Goal: Navigation & Orientation: Find specific page/section

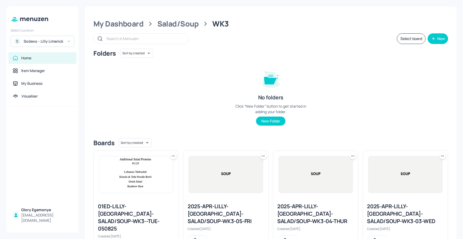
click at [136, 29] on div "My Dashboard Salad/Soup WK3 Select board New Folders Sort by created id ​ No fo…" at bounding box center [270, 190] width 371 height 368
click at [136, 28] on div "My Dashboard" at bounding box center [118, 24] width 50 height 10
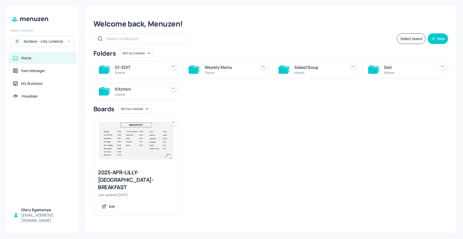
drag, startPoint x: 382, startPoint y: 68, endPoint x: 372, endPoint y: 69, distance: 9.9
click at [381, 68] on div "Deli 6 items" at bounding box center [404, 69] width 85 height 17
click at [373, 69] on icon at bounding box center [373, 70] width 10 height 7
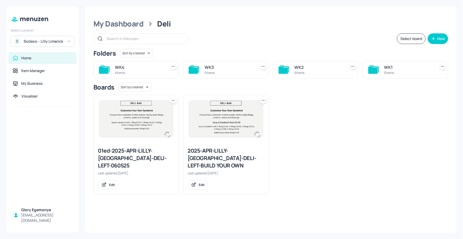
click at [371, 71] on icon at bounding box center [373, 70] width 10 height 7
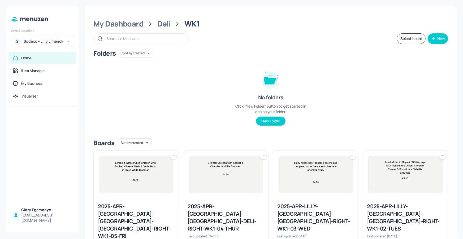
click at [133, 204] on div "2025-APR-[GEOGRAPHIC_DATA]-[GEOGRAPHIC_DATA]-[GEOGRAPHIC_DATA]-RIGHT-WK1-05-FRI" at bounding box center [136, 221] width 76 height 37
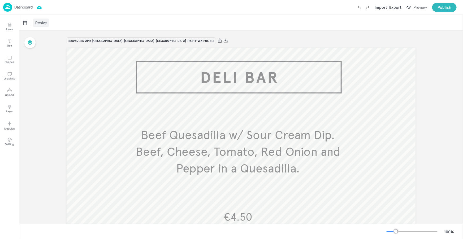
click at [43, 26] on div "Resize" at bounding box center [41, 23] width 16 height 8
click at [102, 17] on div at bounding box center [231, 119] width 463 height 239
click at [22, 6] on p "Dashboard" at bounding box center [23, 7] width 18 height 4
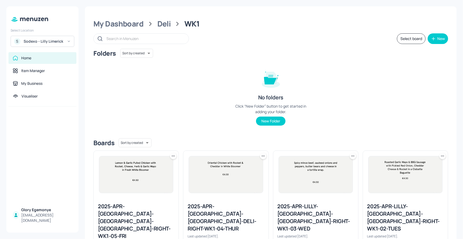
click at [154, 26] on div "My Dashboard Deli WK1" at bounding box center [270, 24] width 354 height 10
click at [138, 24] on div "My Dashboard" at bounding box center [118, 24] width 50 height 10
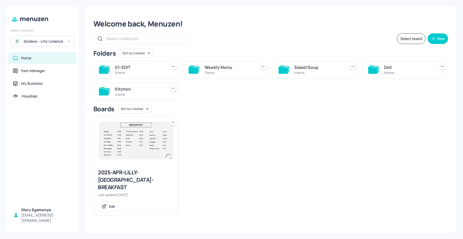
click at [283, 69] on icon at bounding box center [283, 70] width 10 height 7
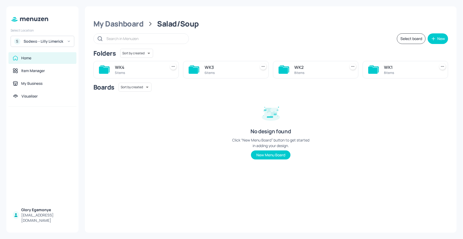
click at [379, 71] on div "WK1 8 items" at bounding box center [404, 69] width 85 height 17
click at [373, 71] on icon at bounding box center [373, 70] width 10 height 7
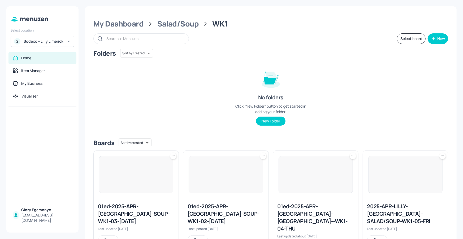
click at [144, 180] on img at bounding box center [136, 174] width 74 height 37
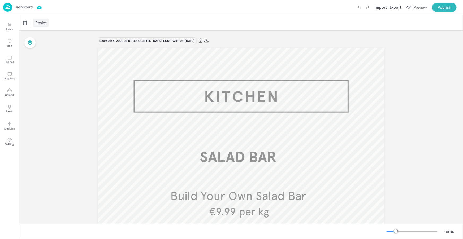
click at [43, 24] on span "Resize" at bounding box center [41, 23] width 14 height 6
click at [25, 8] on div at bounding box center [231, 119] width 463 height 239
click at [28, 8] on p "Dashboard" at bounding box center [23, 7] width 18 height 4
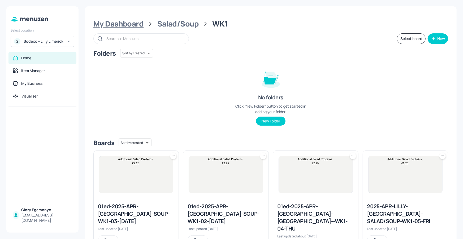
click at [135, 25] on div "My Dashboard" at bounding box center [118, 24] width 50 height 10
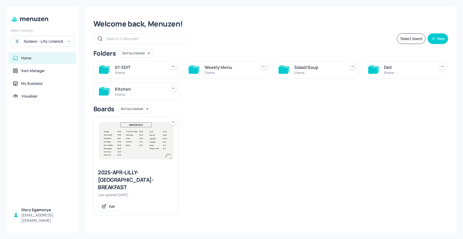
click at [102, 91] on icon at bounding box center [104, 91] width 10 height 7
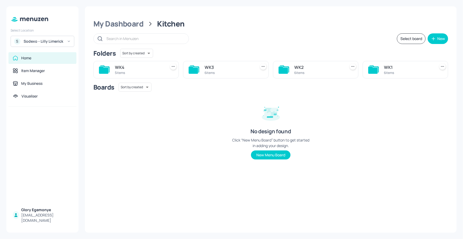
click at [369, 70] on icon at bounding box center [373, 70] width 10 height 7
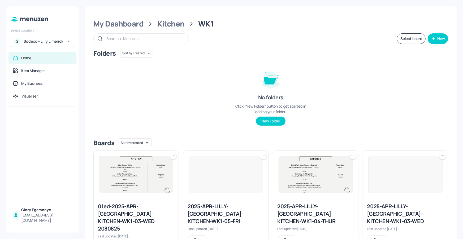
click at [133, 207] on div "01ed-2025-APR-[GEOGRAPHIC_DATA]-KITCHEN-WK1-03-WED 2080825" at bounding box center [136, 218] width 76 height 30
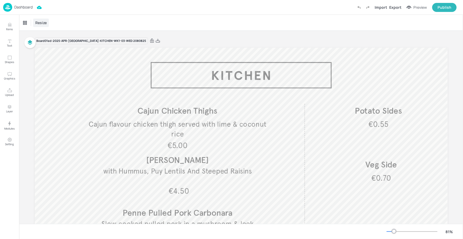
click at [45, 23] on span "Resize" at bounding box center [41, 23] width 14 height 6
click at [22, 6] on div at bounding box center [231, 119] width 463 height 239
click at [25, 7] on p "Dashboard" at bounding box center [23, 7] width 18 height 4
click at [26, 4] on div "Dashboard" at bounding box center [17, 7] width 29 height 9
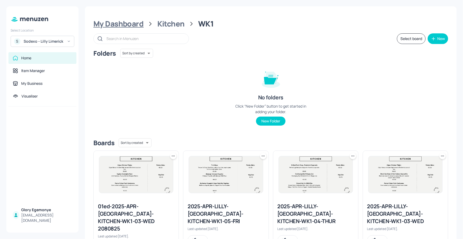
click at [139, 23] on div "My Dashboard" at bounding box center [118, 24] width 50 height 10
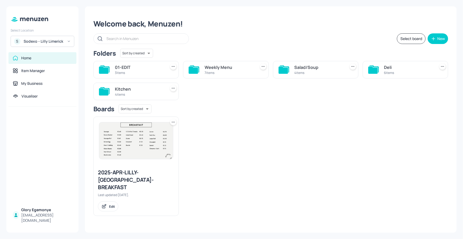
click at [369, 67] on icon at bounding box center [373, 70] width 10 height 7
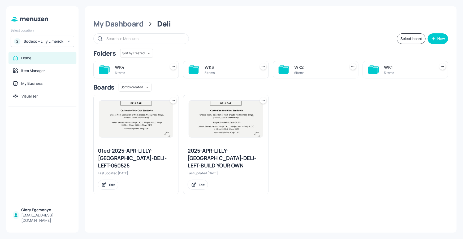
click at [368, 69] on icon at bounding box center [373, 70] width 10 height 7
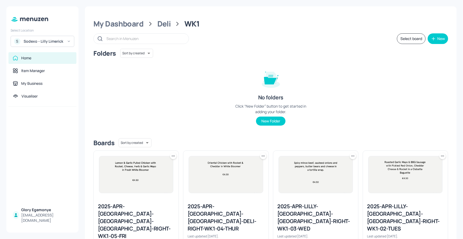
click at [147, 184] on img at bounding box center [136, 174] width 74 height 37
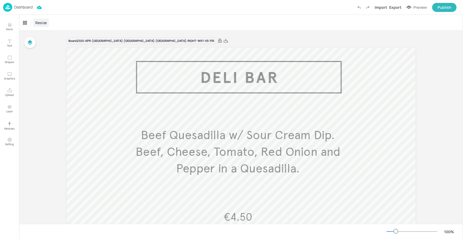
click at [40, 23] on span "Resize" at bounding box center [41, 23] width 14 height 6
